Goal: Task Accomplishment & Management: Use online tool/utility

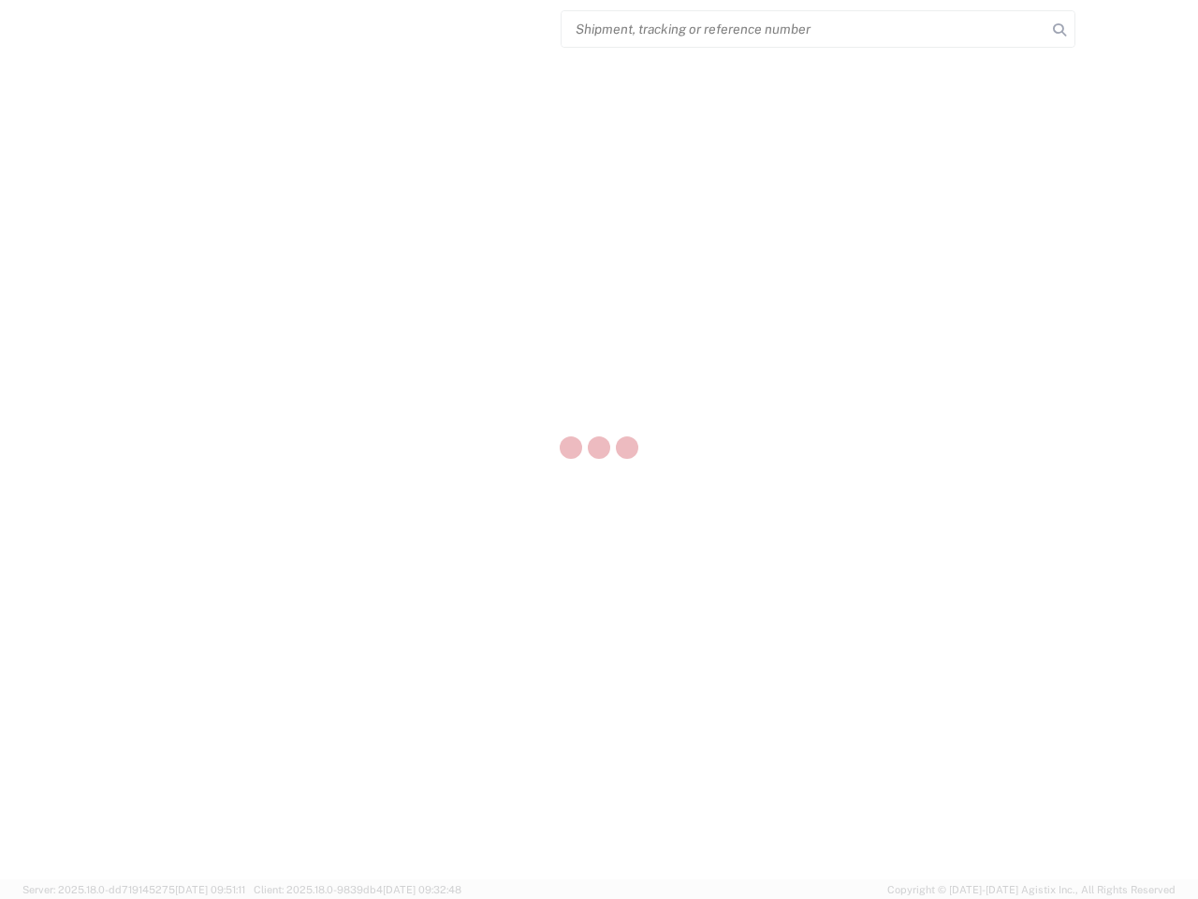
select select "US"
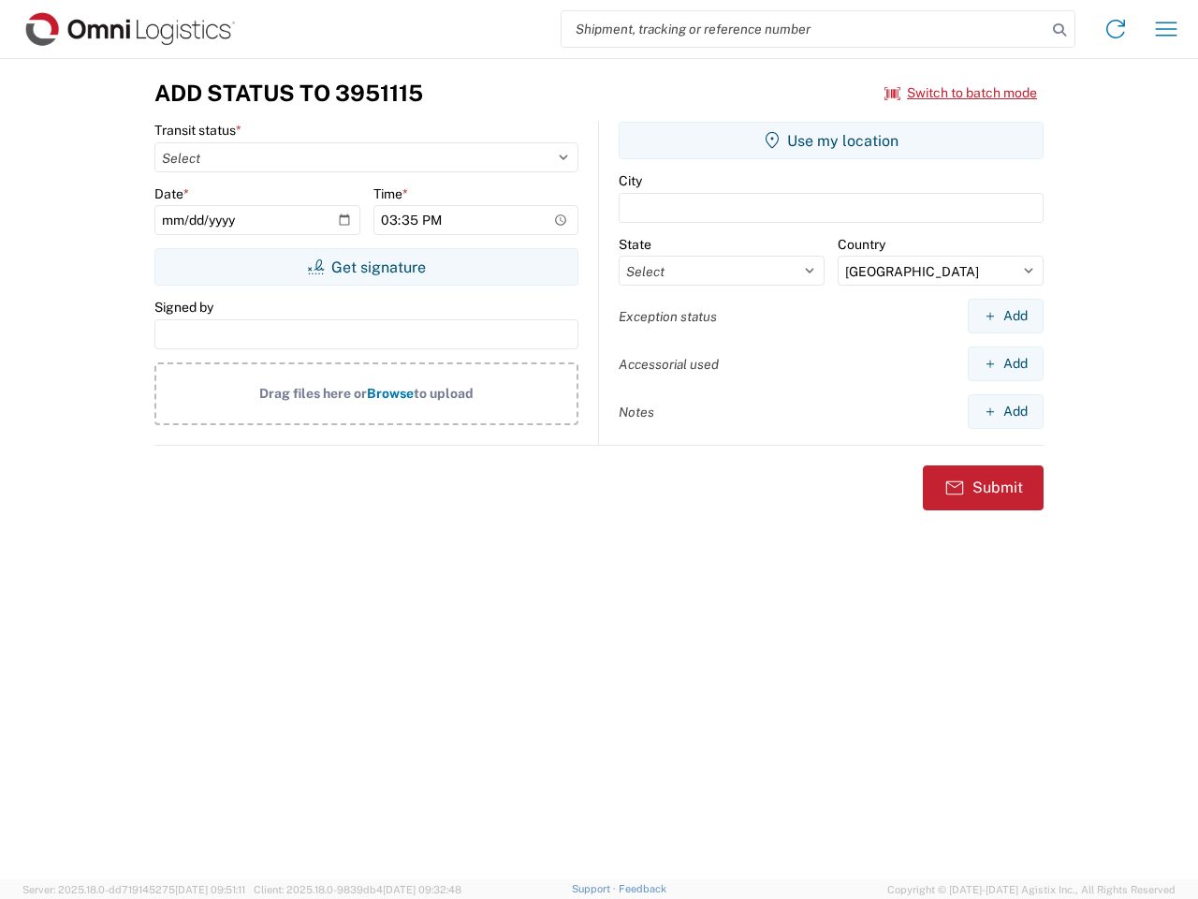
click at [804, 29] on input "search" at bounding box center [804, 29] width 485 height 36
click at [1060, 30] on icon at bounding box center [1060, 30] width 26 height 26
click at [1116, 29] on icon at bounding box center [1116, 29] width 30 height 30
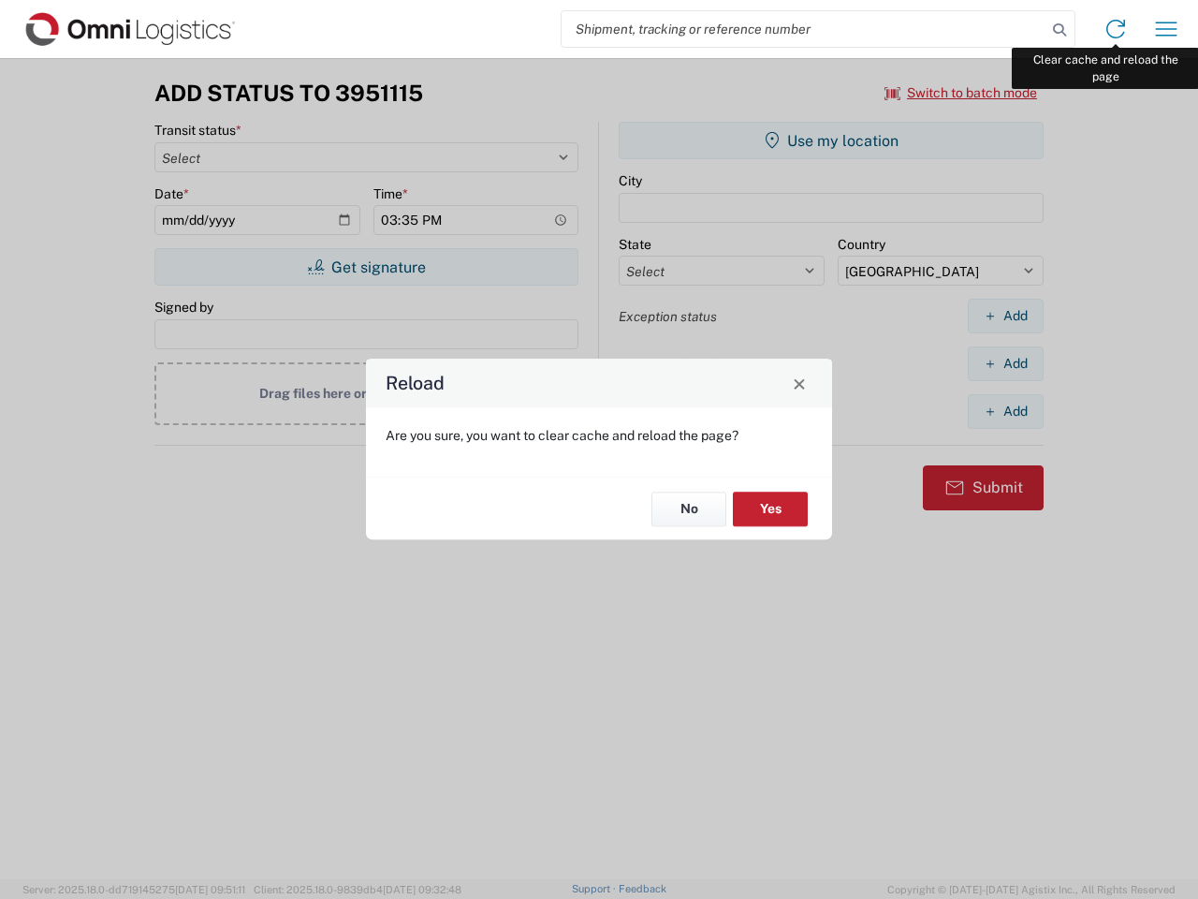
click at [1166, 29] on div "Reload Are you sure, you want to clear cache and reload the page? No Yes" at bounding box center [599, 449] width 1198 height 899
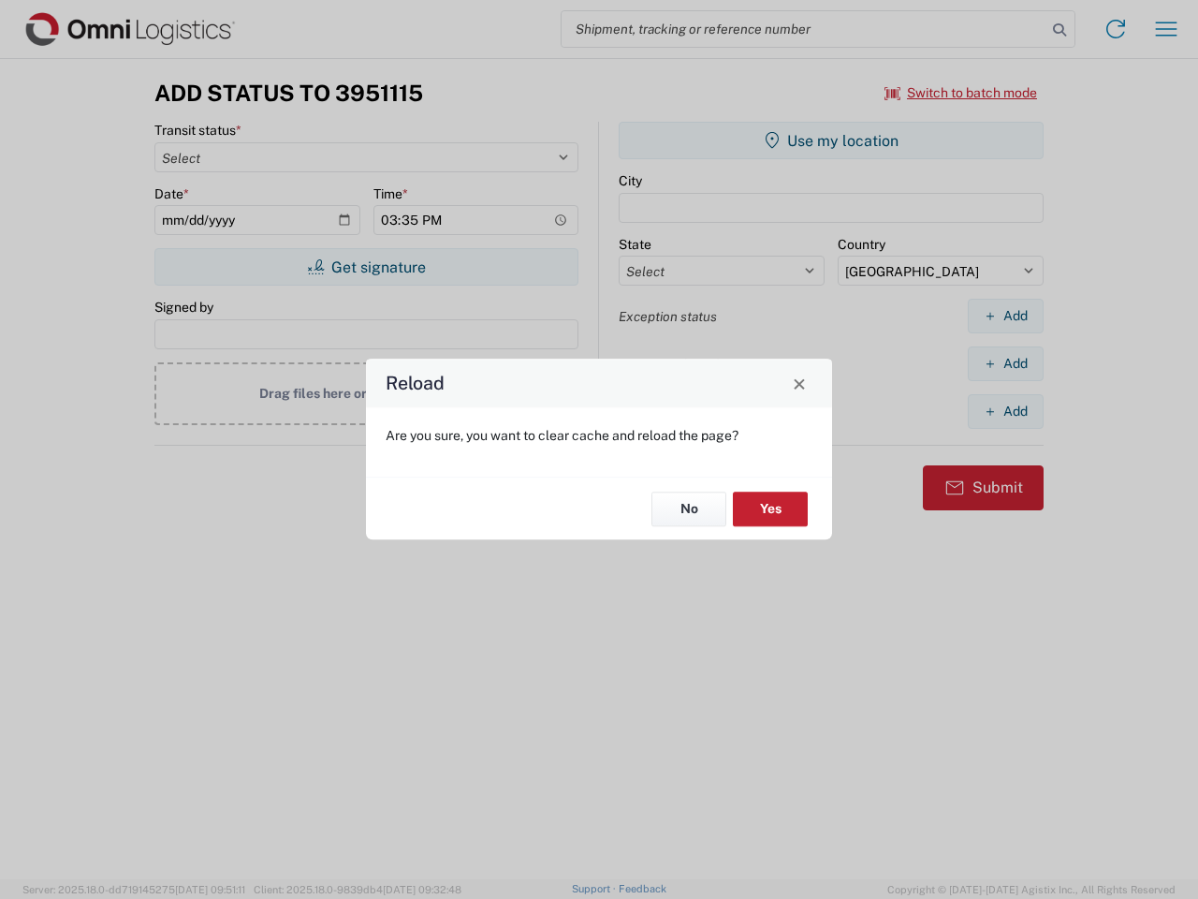
click at [961, 93] on div "Reload Are you sure, you want to clear cache and reload the page? No Yes" at bounding box center [599, 449] width 1198 height 899
click at [366, 267] on div "Reload Are you sure, you want to clear cache and reload the page? No Yes" at bounding box center [599, 449] width 1198 height 899
click at [831, 140] on div "Reload Are you sure, you want to clear cache and reload the page? No Yes" at bounding box center [599, 449] width 1198 height 899
click at [1005, 315] on div "Reload Are you sure, you want to clear cache and reload the page? No Yes" at bounding box center [599, 449] width 1198 height 899
click at [1005, 363] on div "Reload Are you sure, you want to clear cache and reload the page? No Yes" at bounding box center [599, 449] width 1198 height 899
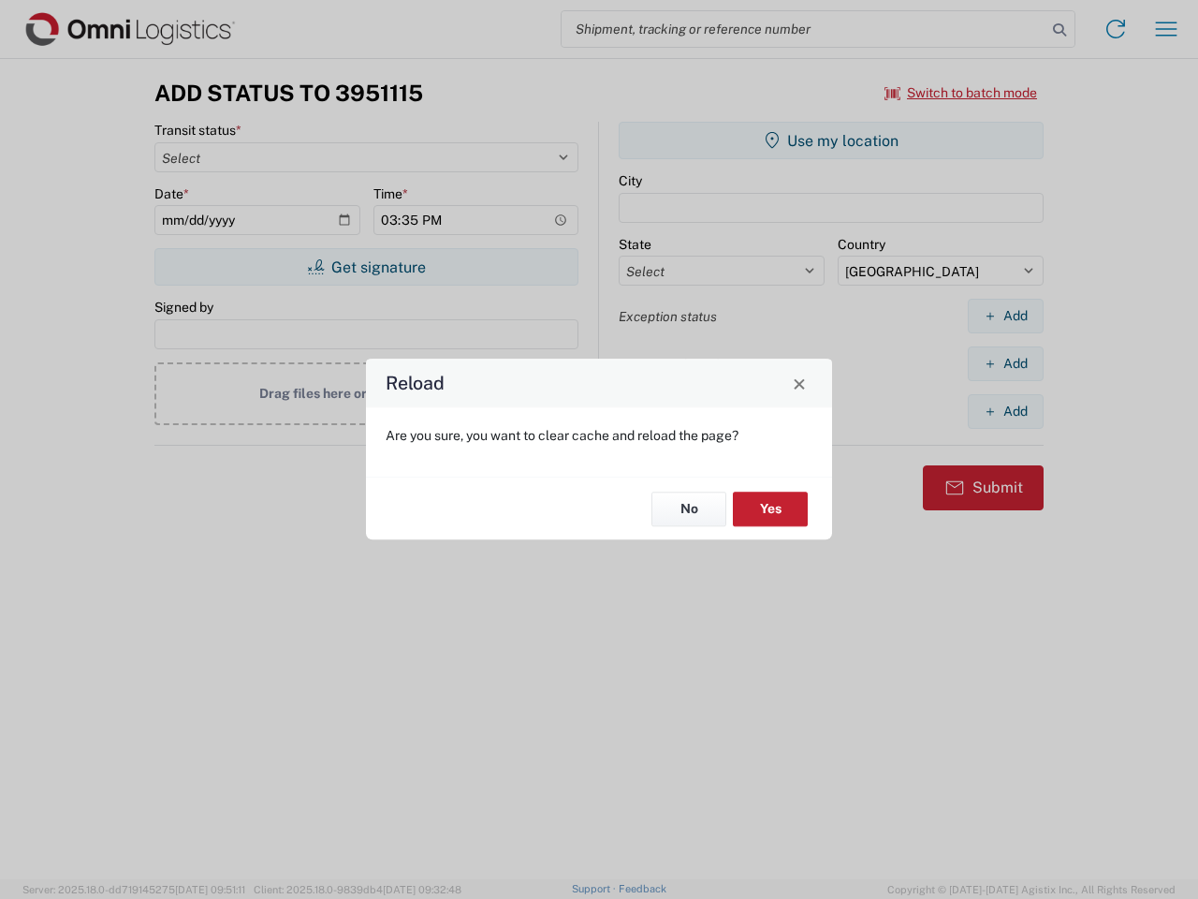
click at [1005, 411] on div "Reload Are you sure, you want to clear cache and reload the page? No Yes" at bounding box center [599, 449] width 1198 height 899
